Goal: Information Seeking & Learning: Learn about a topic

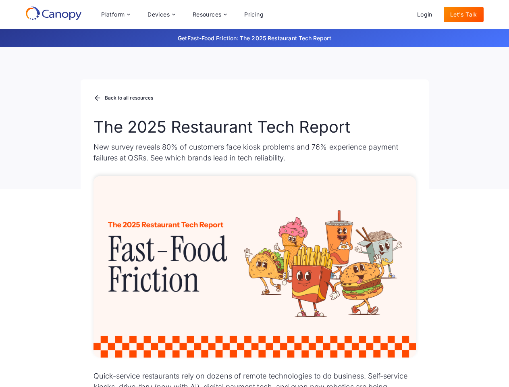
click at [182, 15] on div "Platform Platform Monitor A centralized view of your entire fleet Manage Remote…" at bounding box center [182, 14] width 175 height 16
click at [115, 15] on div "Platform" at bounding box center [112, 15] width 23 height 6
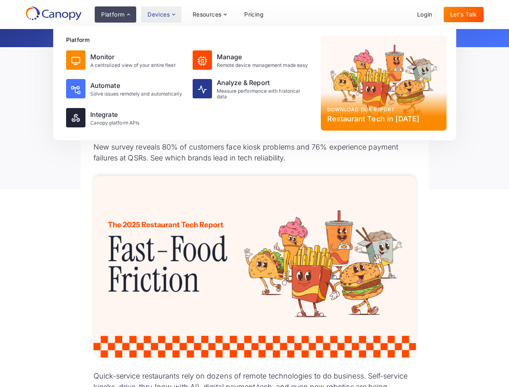
click at [161, 15] on div "Devices" at bounding box center [159, 15] width 22 height 6
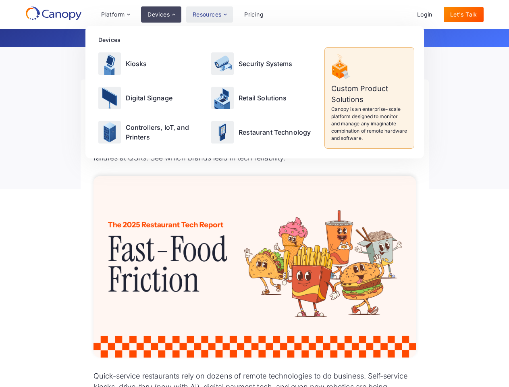
click at [209, 15] on div "Resources" at bounding box center [207, 15] width 29 height 6
